Goal: Task Accomplishment & Management: Manage account settings

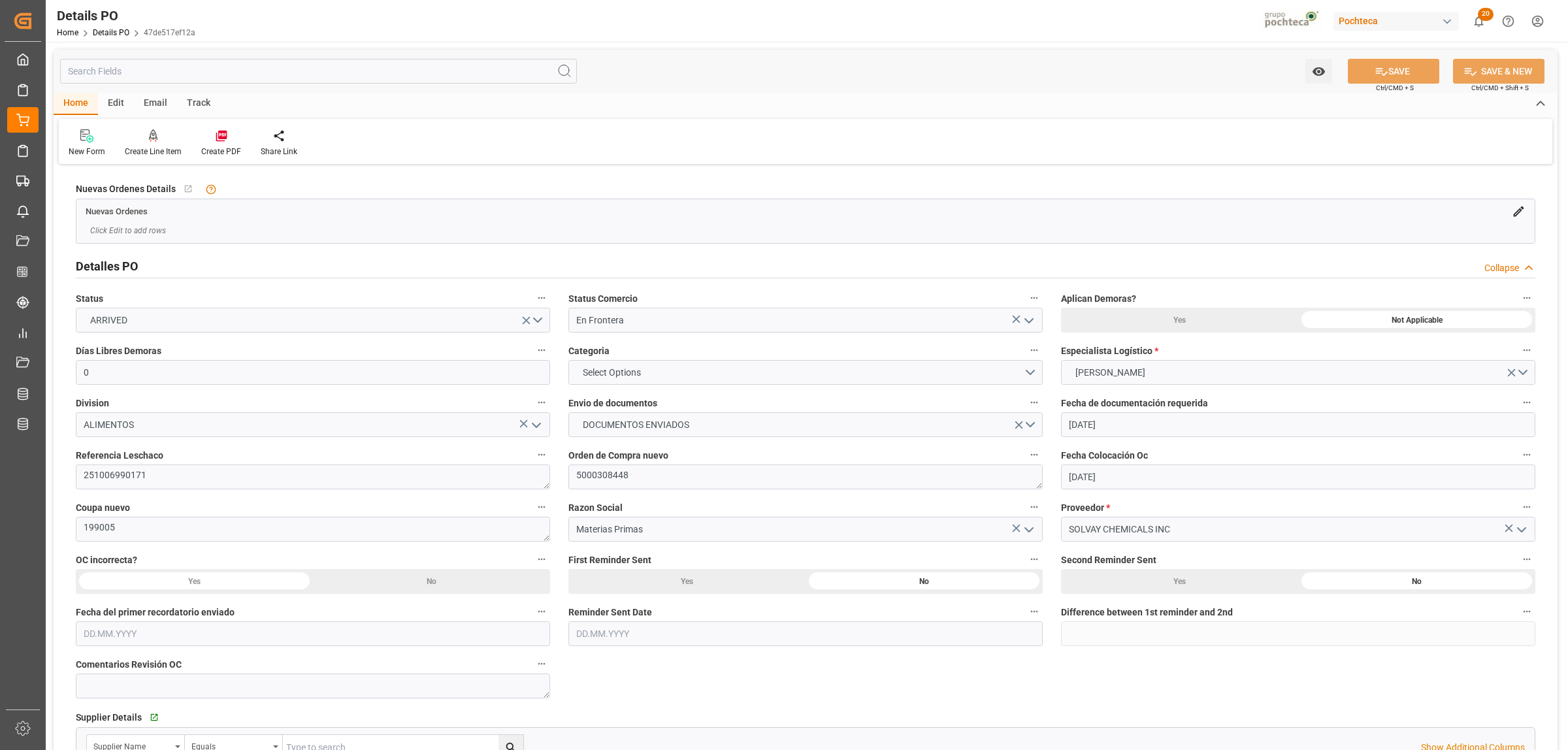
scroll to position [980, 0]
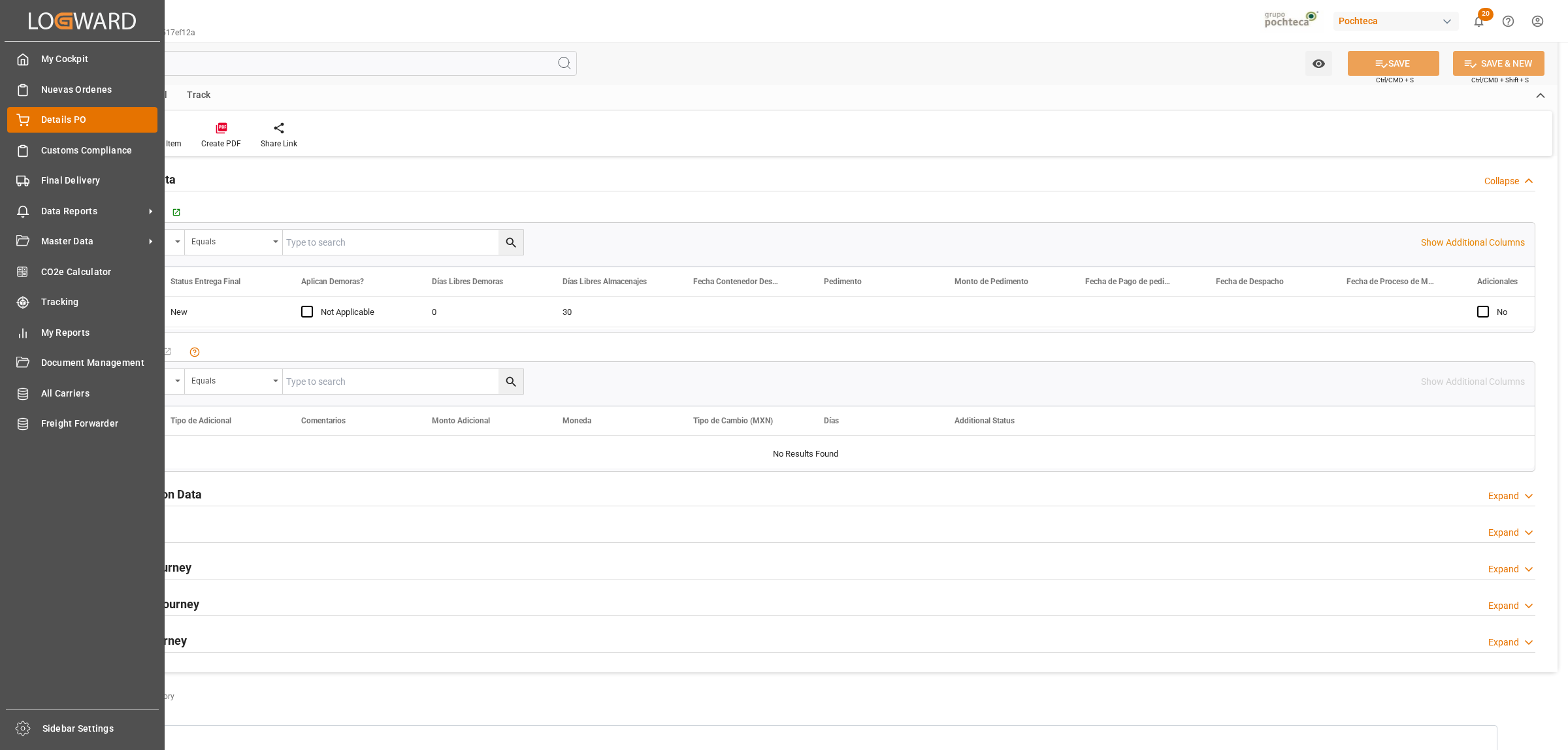
click at [41, 119] on span "Details PO" at bounding box center [99, 120] width 117 height 14
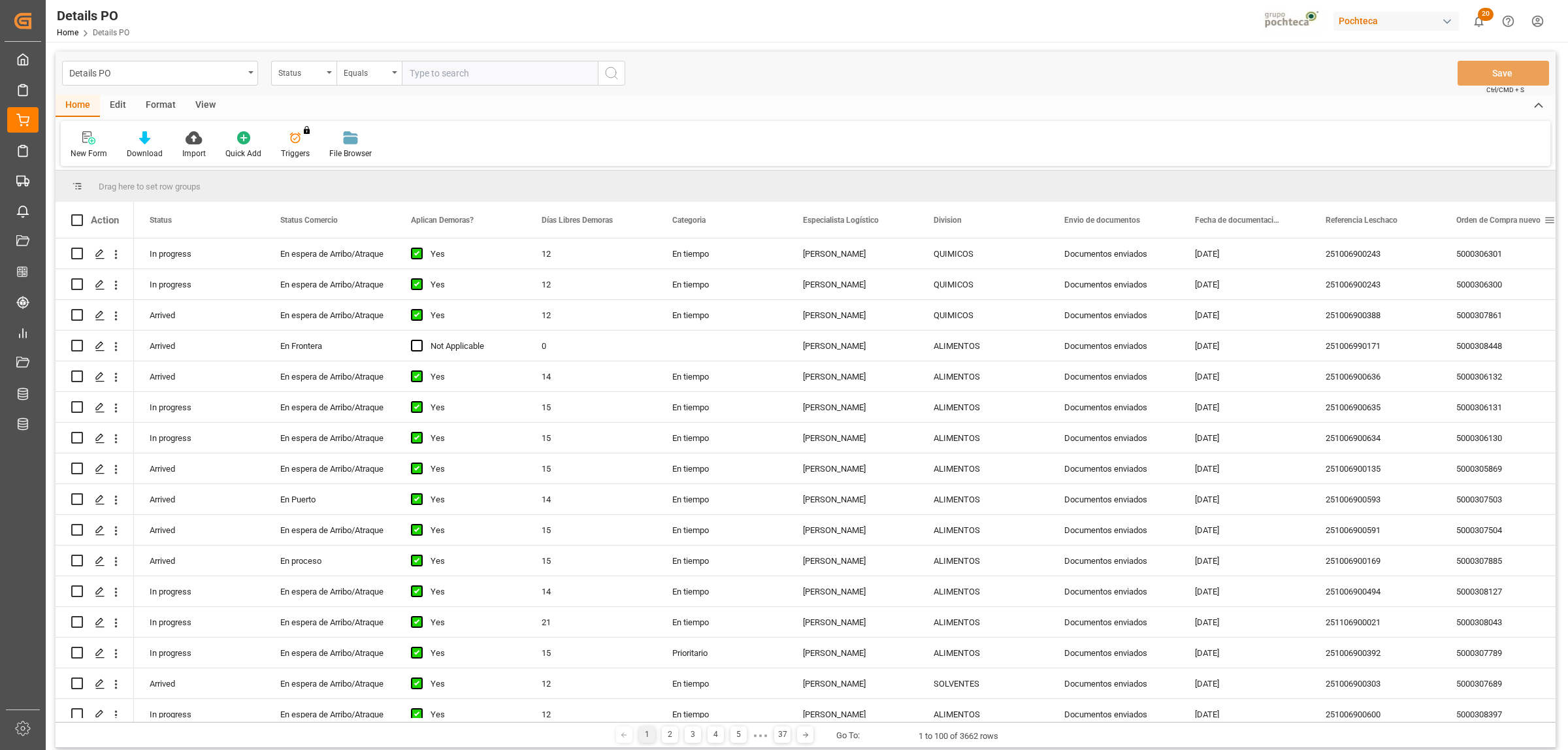
click at [1553, 220] on span at bounding box center [1549, 220] width 11 height 11
click at [1505, 223] on span "filter" at bounding box center [1506, 222] width 11 height 11
type input "5000307502"
click at [1498, 330] on button "Apply" at bounding box center [1500, 331] width 24 height 13
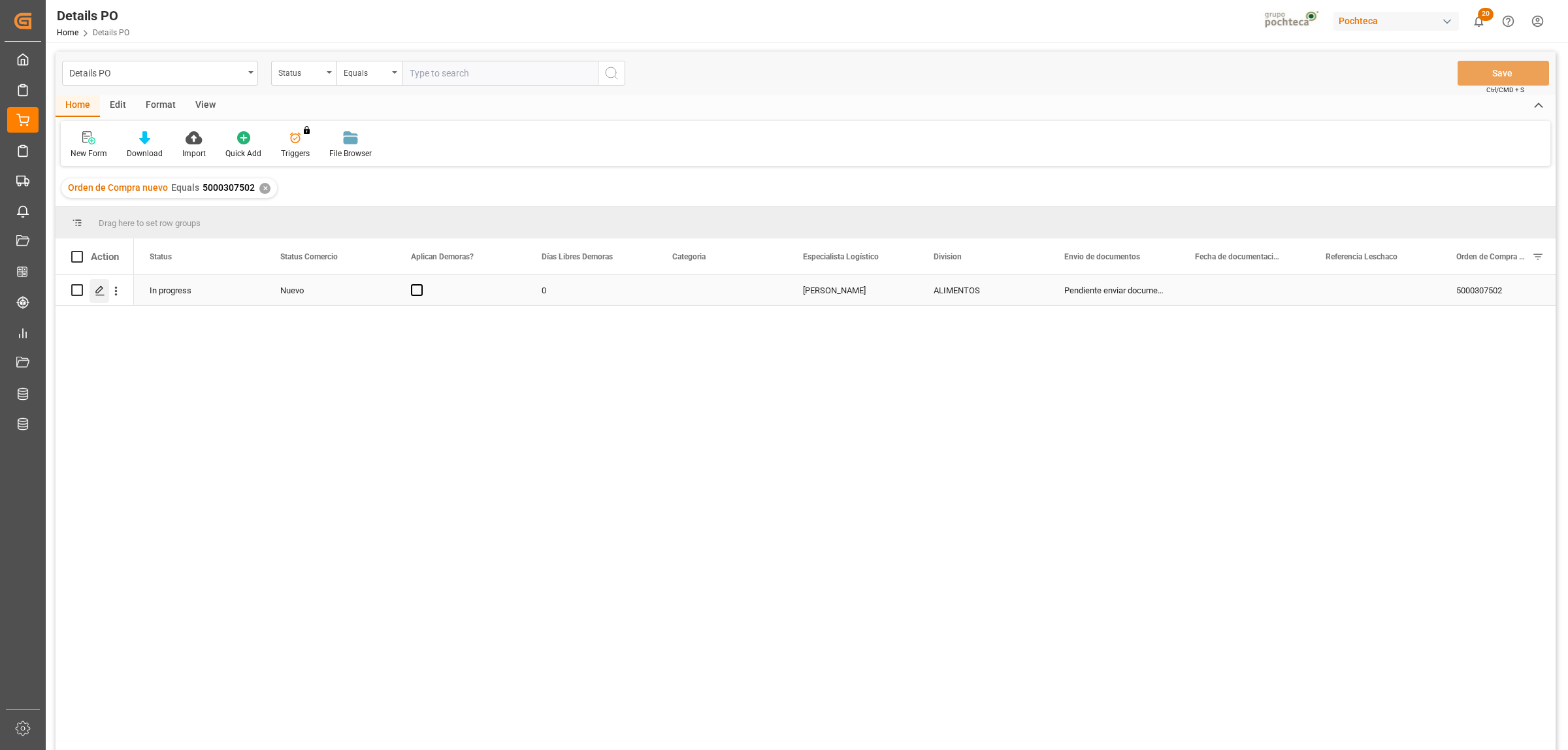
click at [98, 291] on icon "Press SPACE to select this row." at bounding box center [100, 290] width 11 height 11
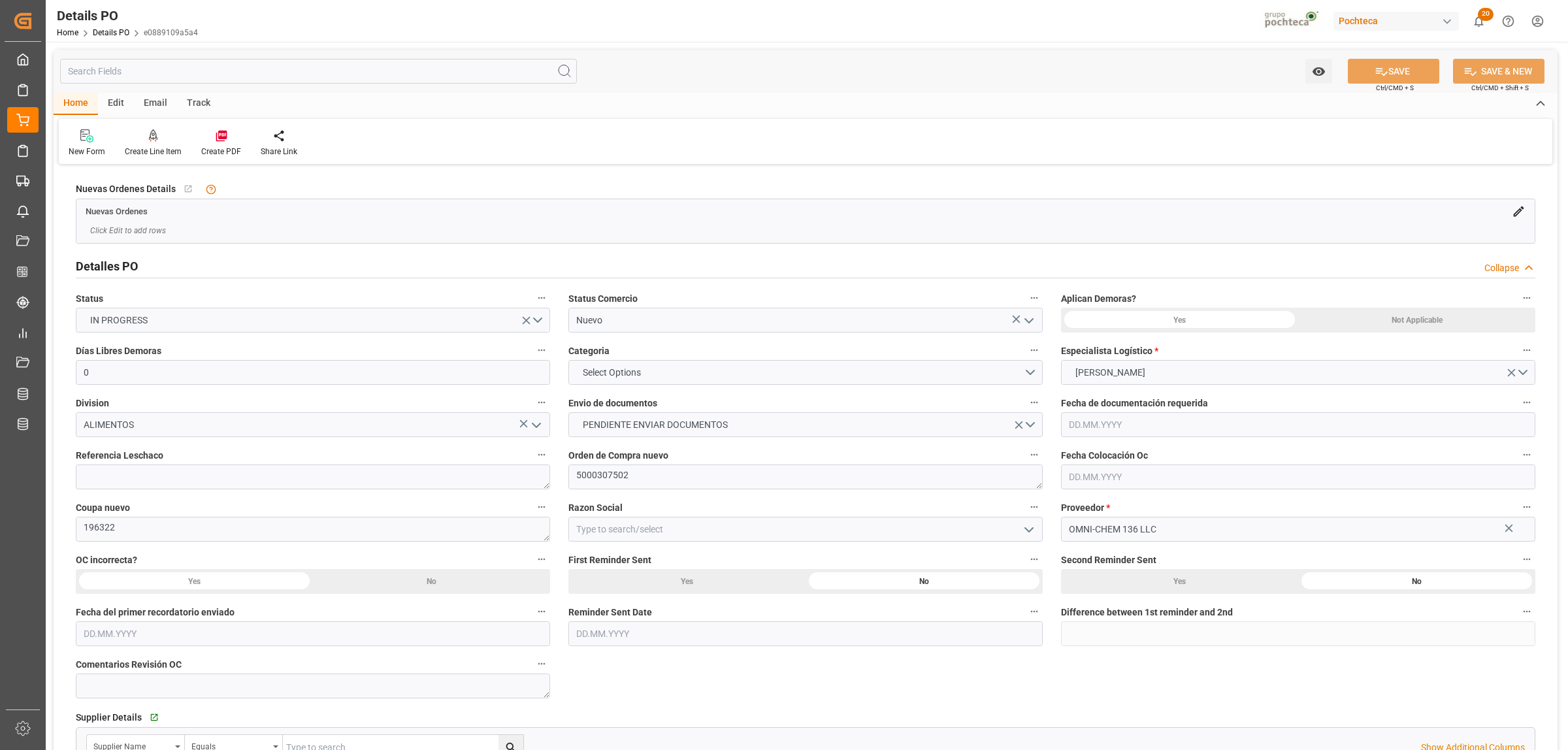
type input "0"
type input "[DATE]"
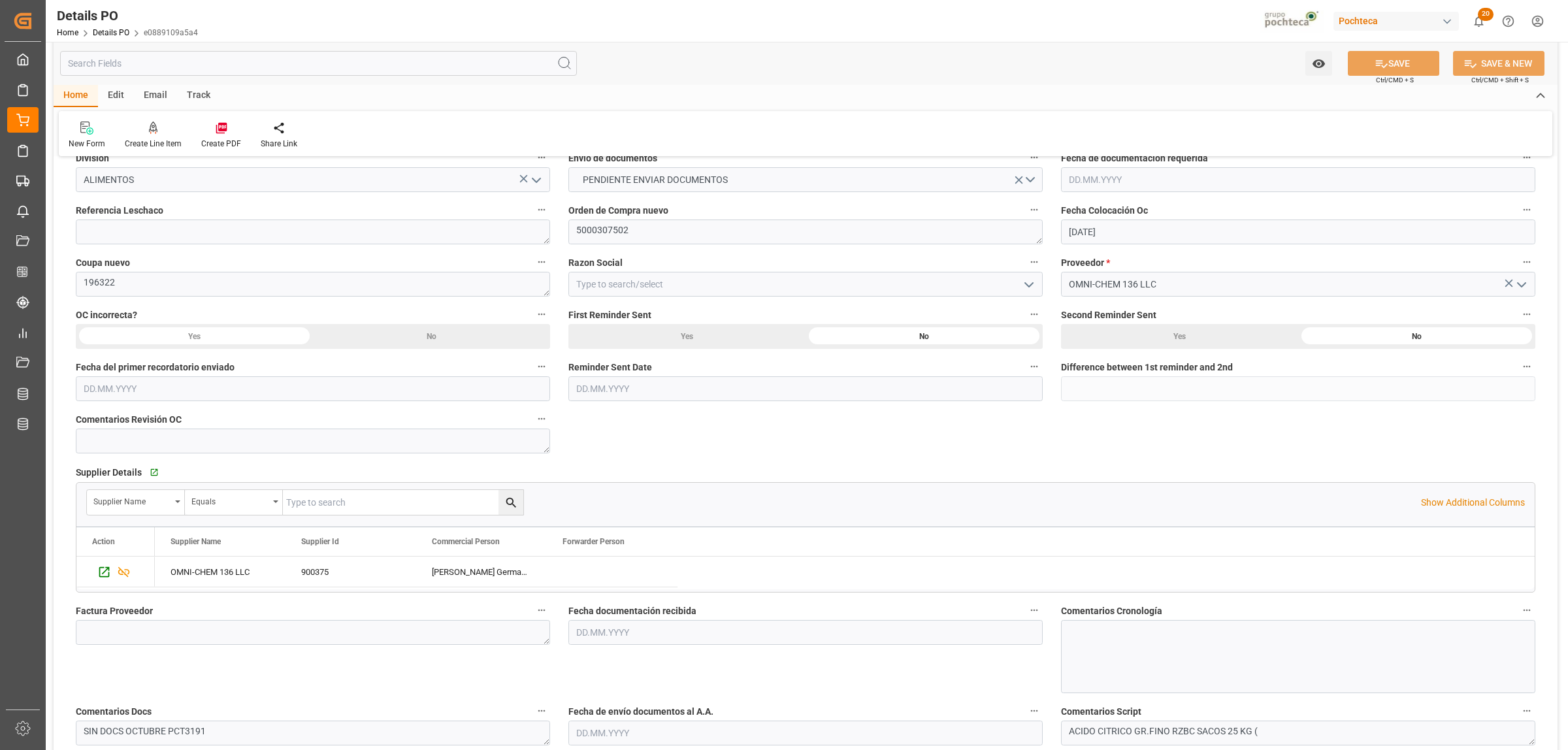
scroll to position [653, 0]
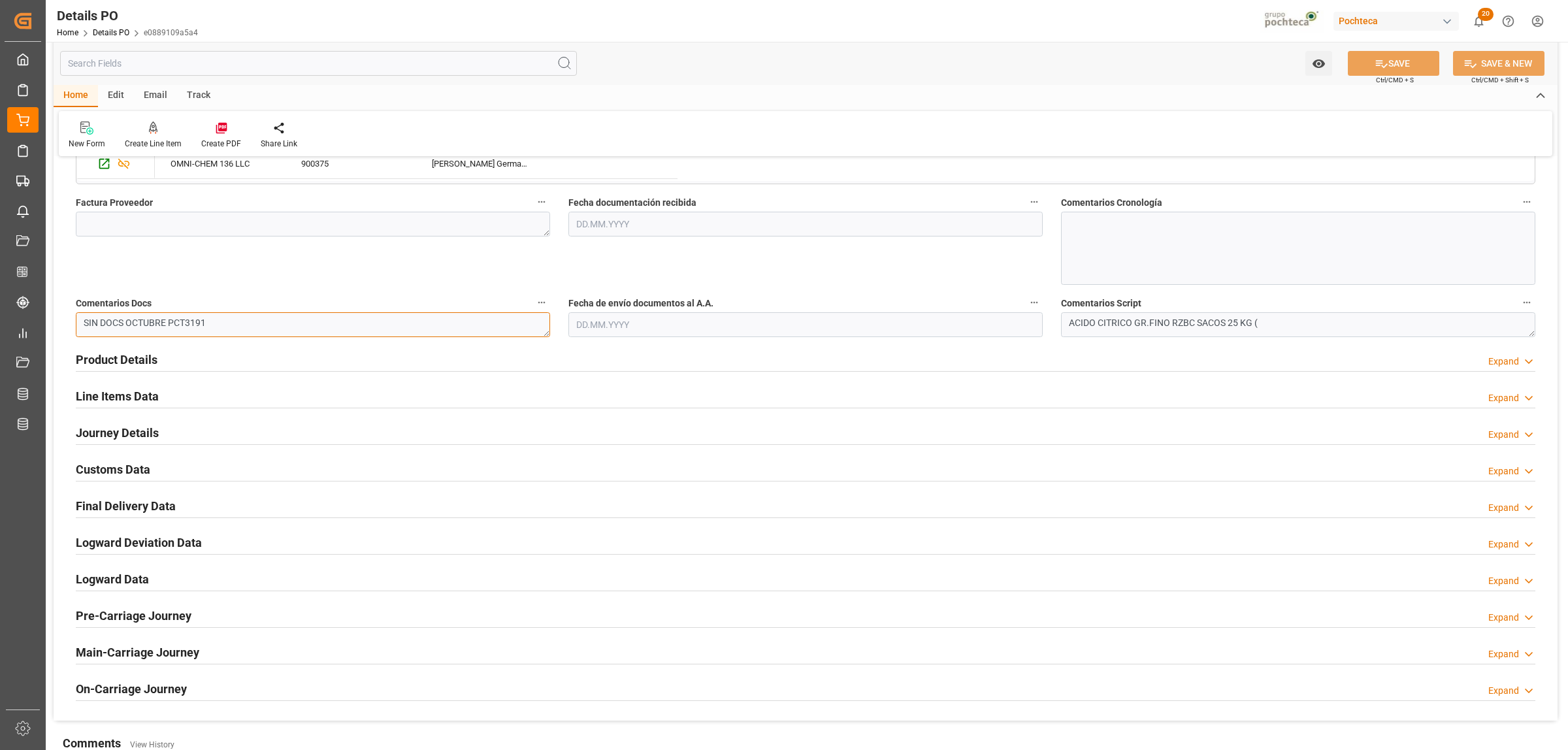
drag, startPoint x: 204, startPoint y: 322, endPoint x: 170, endPoint y: 319, distance: 34.1
click at [170, 319] on textarea "SIN DOCS OCTUBRE PCT3191" at bounding box center [312, 325] width 474 height 25
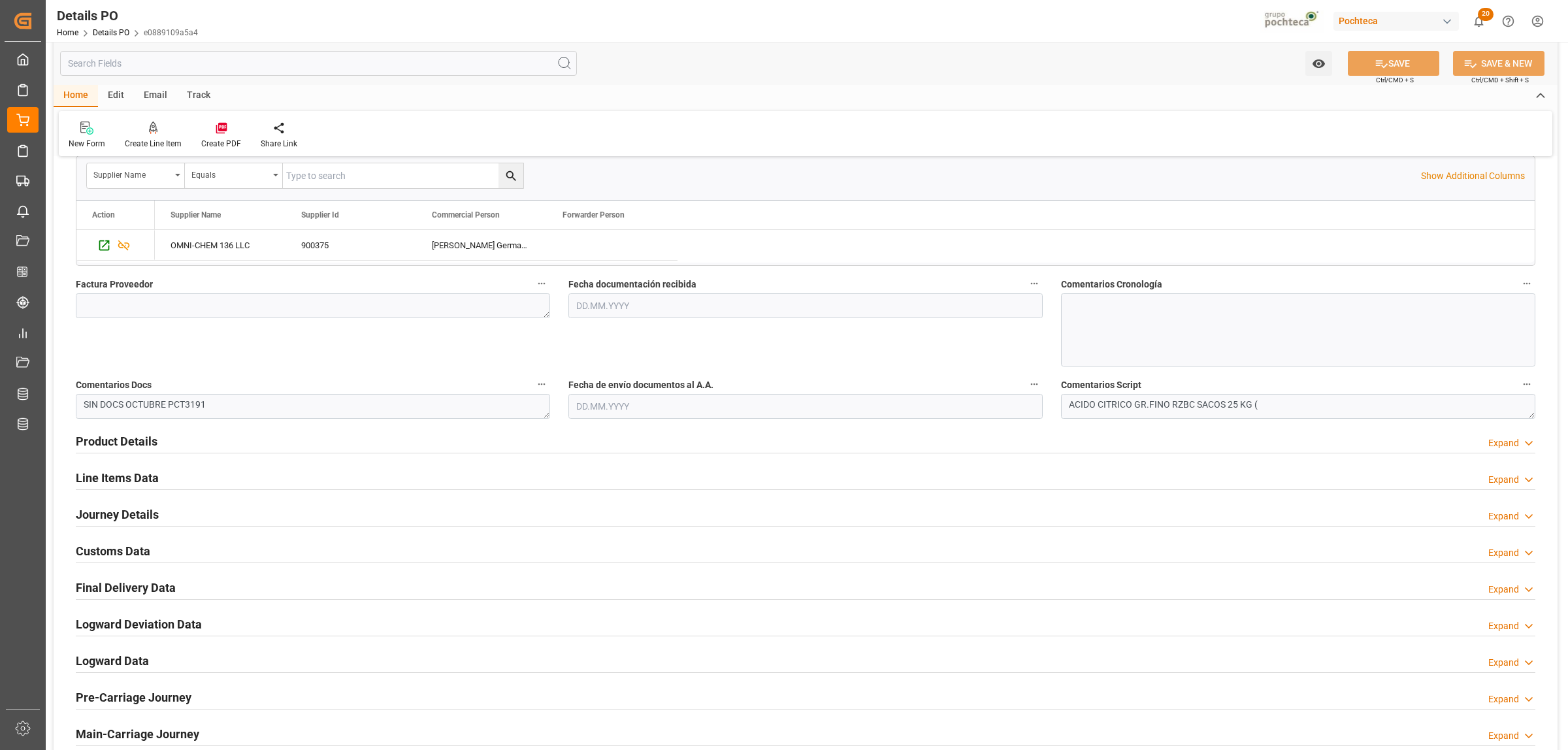
click at [121, 448] on h2 "Product Details" at bounding box center [116, 441] width 82 height 18
click at [120, 444] on h2 "Product Details" at bounding box center [116, 441] width 82 height 18
click at [150, 439] on h2 "Product Details" at bounding box center [116, 441] width 82 height 18
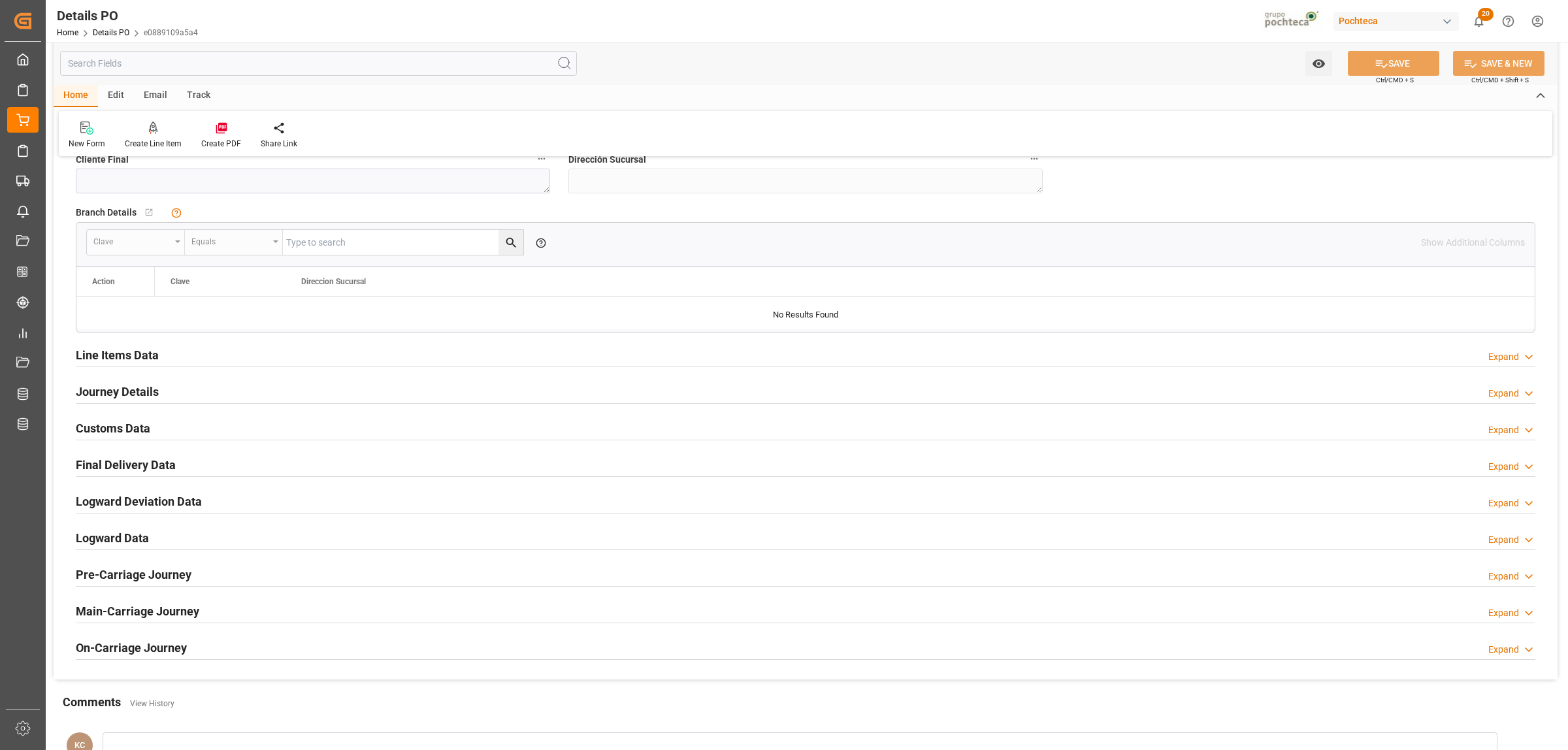
scroll to position [887, 0]
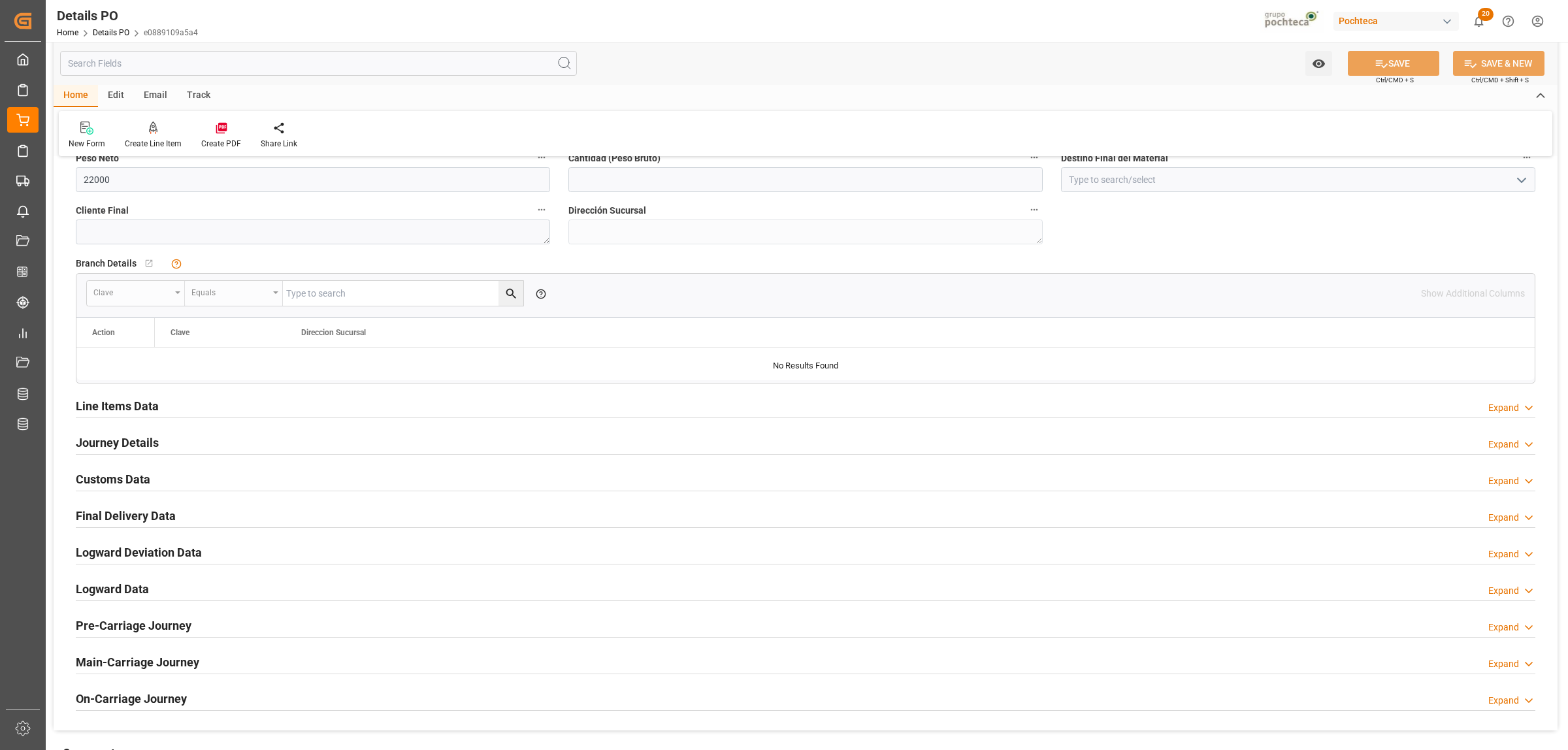
click at [130, 448] on h2 "Journey Details" at bounding box center [116, 443] width 83 height 18
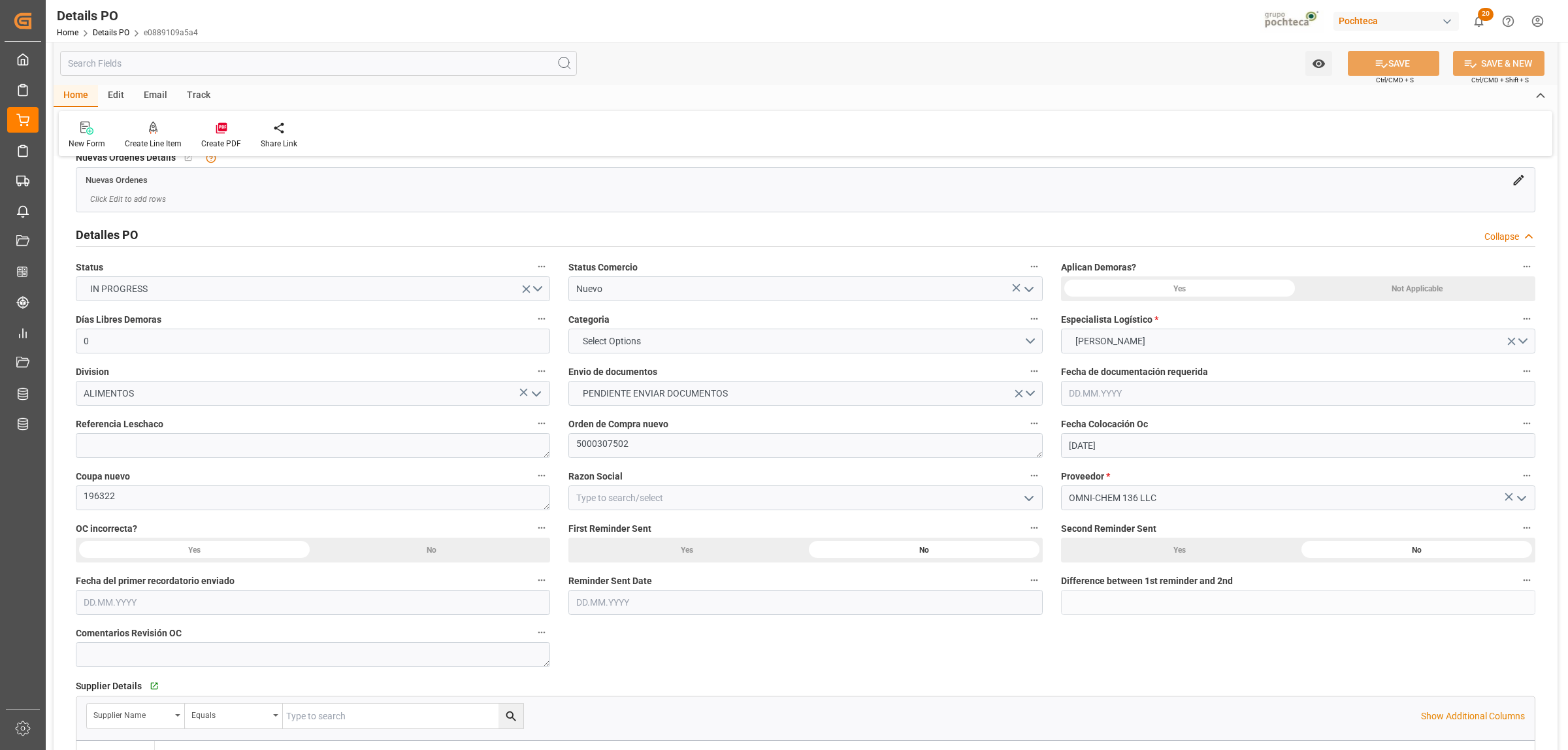
scroll to position [0, 0]
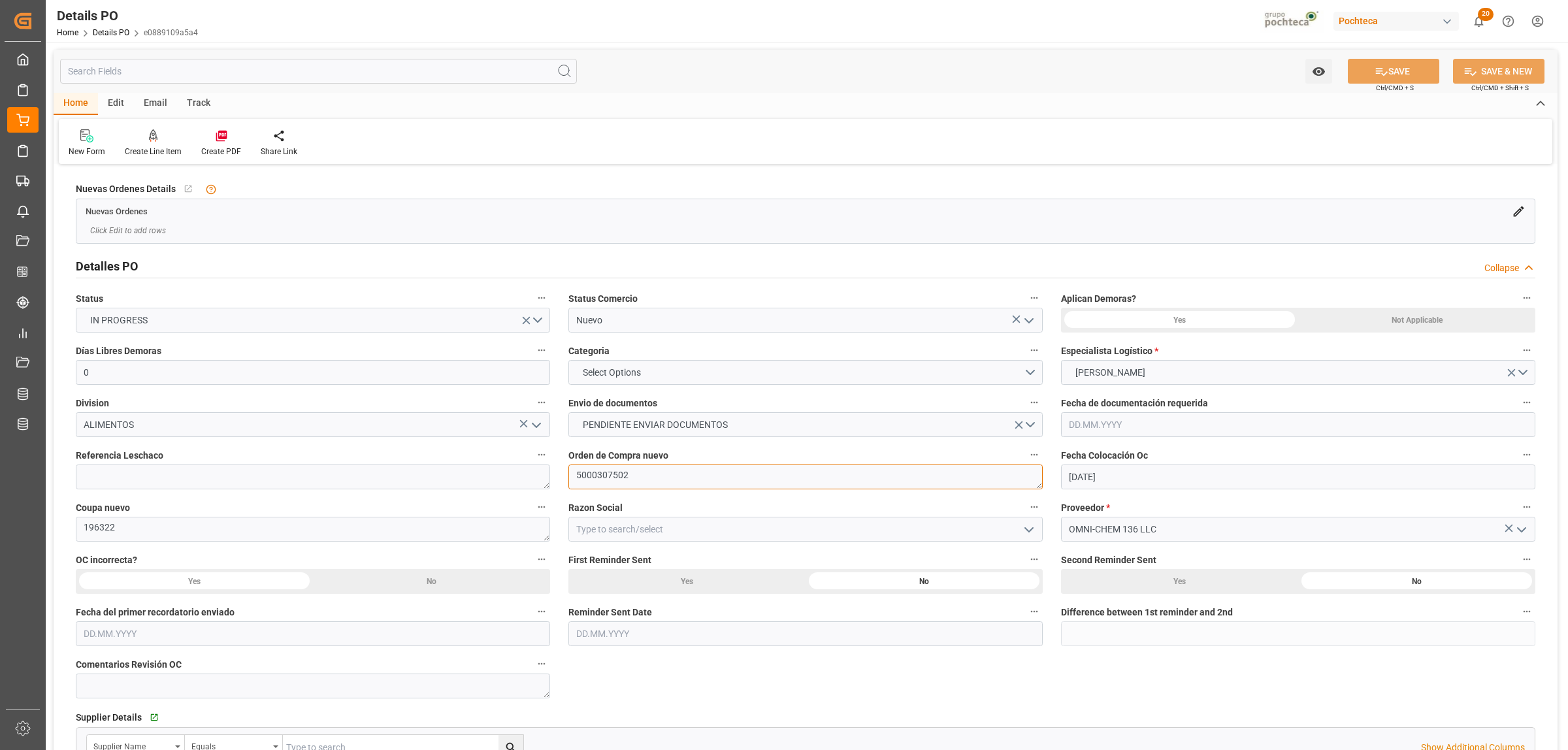
click at [634, 474] on textarea "5000307502" at bounding box center [805, 476] width 474 height 25
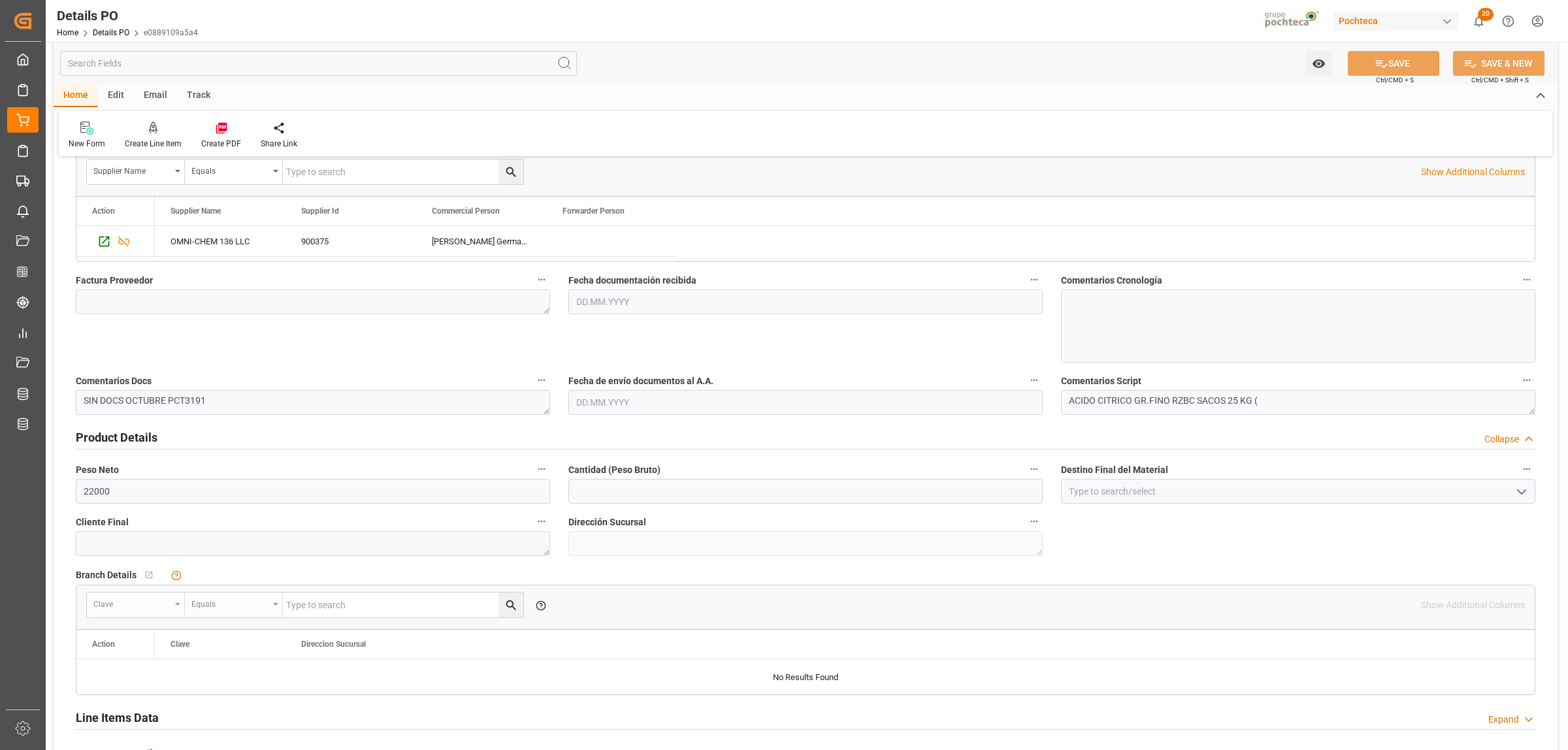
scroll to position [571, 0]
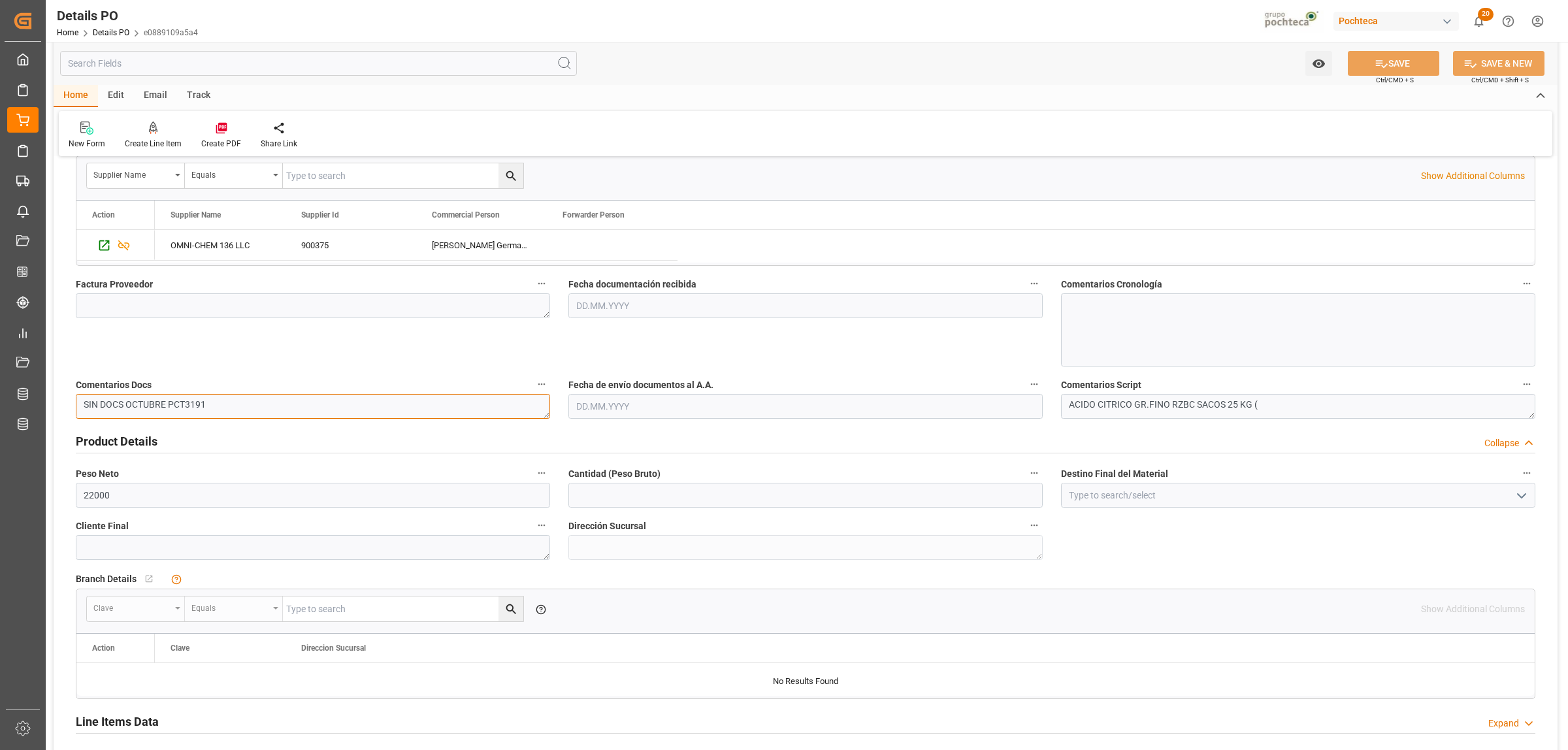
drag, startPoint x: 180, startPoint y: 408, endPoint x: 209, endPoint y: 409, distance: 29.0
click at [209, 409] on textarea "SIN DOCS OCTUBRE PCT3191" at bounding box center [312, 406] width 474 height 25
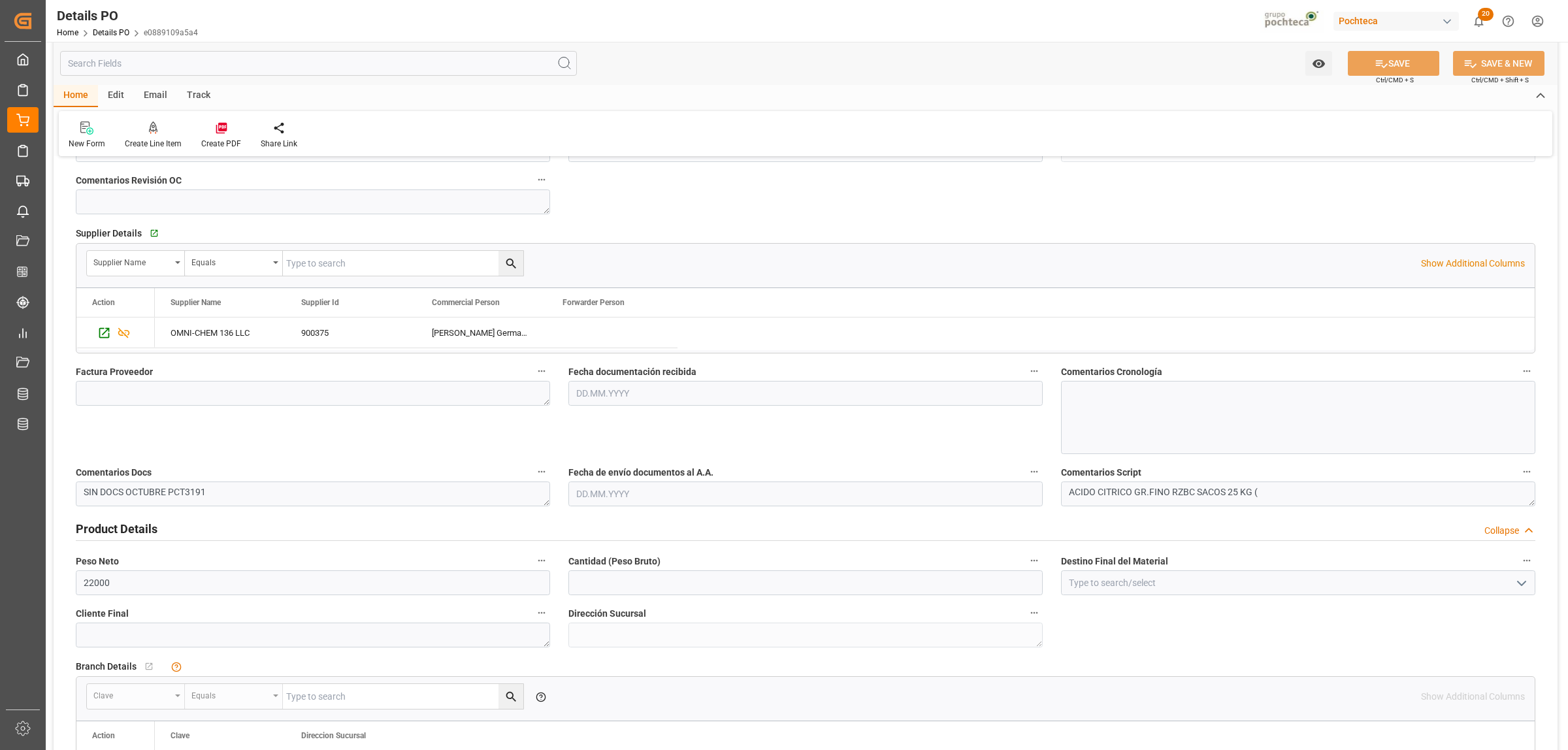
scroll to position [408, 0]
